Goal: Task Accomplishment & Management: Manage account settings

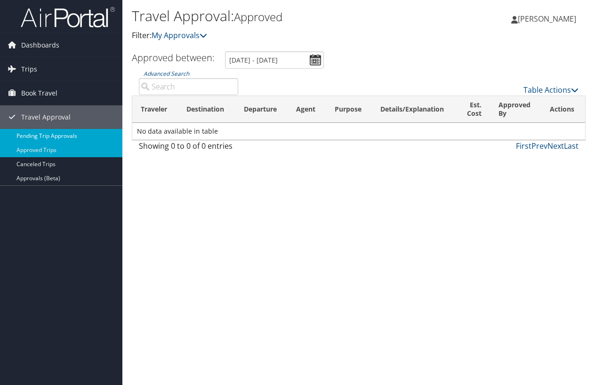
click at [61, 137] on link "Pending Trip Approvals" at bounding box center [61, 136] width 122 height 14
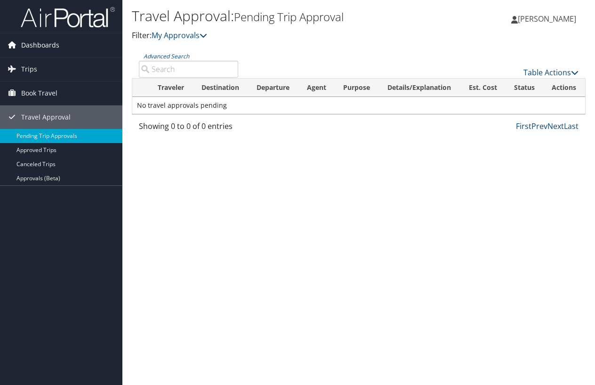
click at [48, 46] on span "Dashboards" at bounding box center [40, 45] width 38 height 24
click at [206, 37] on icon at bounding box center [204, 36] width 8 height 8
click at [550, 22] on span "[PERSON_NAME]" at bounding box center [547, 19] width 58 height 10
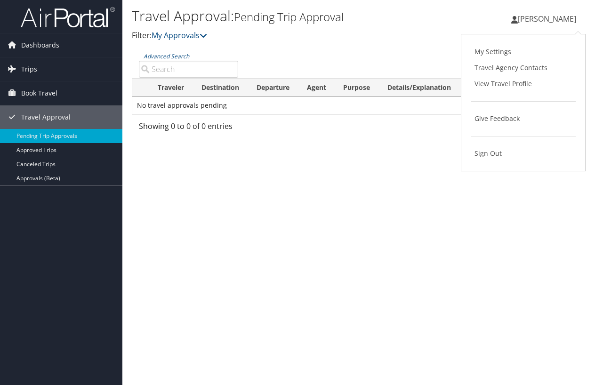
click at [496, 147] on link "Sign Out" at bounding box center [523, 154] width 105 height 16
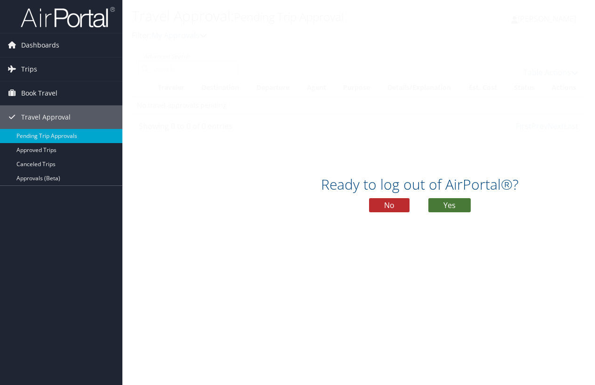
drag, startPoint x: 496, startPoint y: 147, endPoint x: 450, endPoint y: 206, distance: 74.8
click at [450, 206] on button "Yes" at bounding box center [450, 205] width 42 height 14
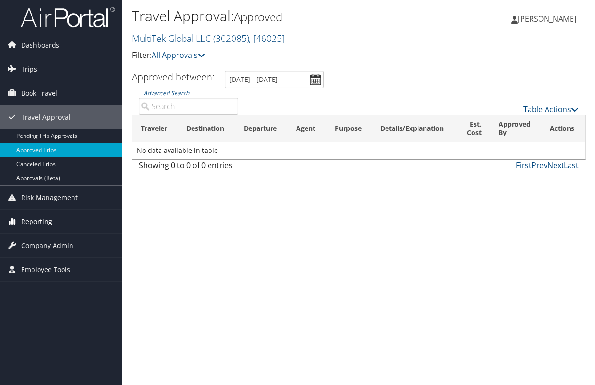
click at [36, 223] on span "Reporting" at bounding box center [36, 222] width 31 height 24
click at [39, 199] on span "Risk Management" at bounding box center [49, 198] width 57 height 24
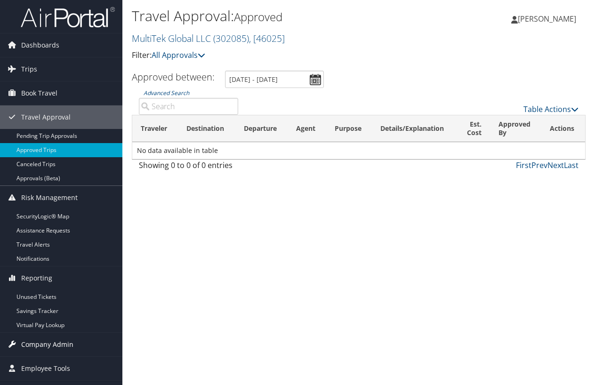
click at [56, 342] on span "Company Admin" at bounding box center [47, 345] width 52 height 24
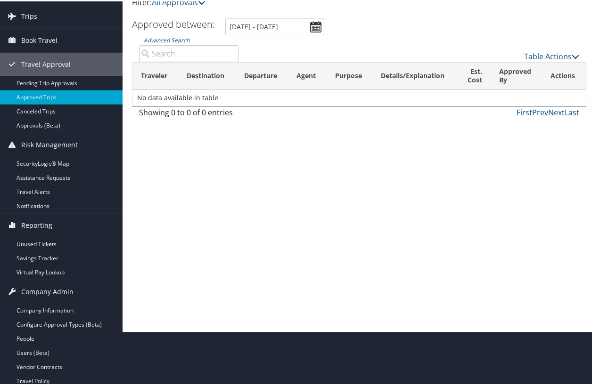
scroll to position [137, 0]
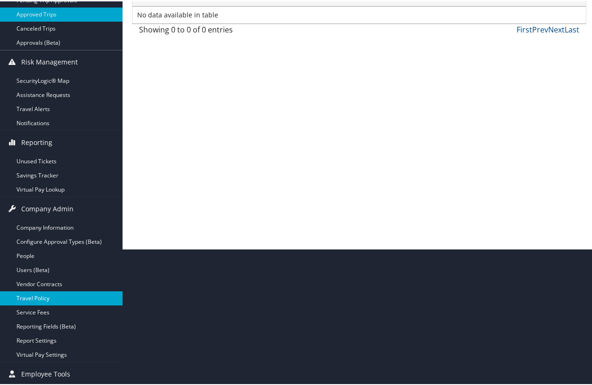
click at [40, 299] on link "Travel Policy" at bounding box center [61, 297] width 122 height 14
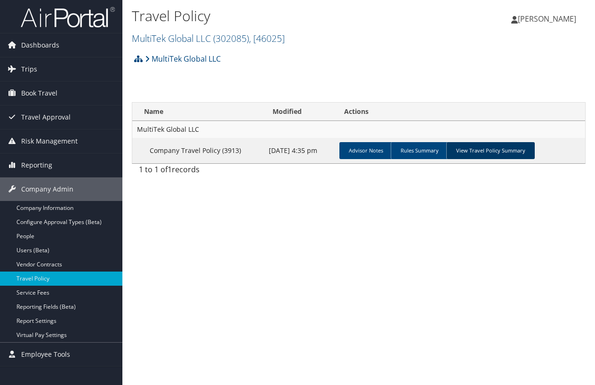
click at [478, 151] on link "View Travel Policy Summary" at bounding box center [491, 150] width 89 height 17
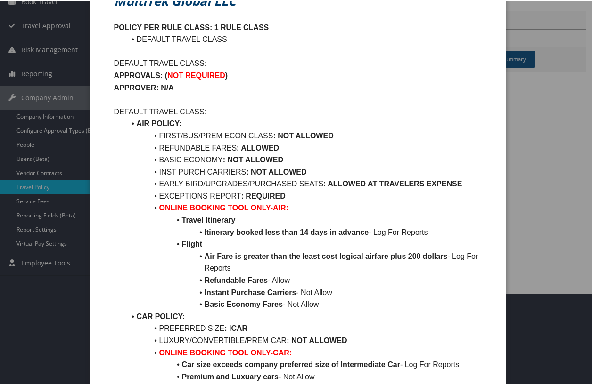
scroll to position [104, 0]
